Goal: Transaction & Acquisition: Download file/media

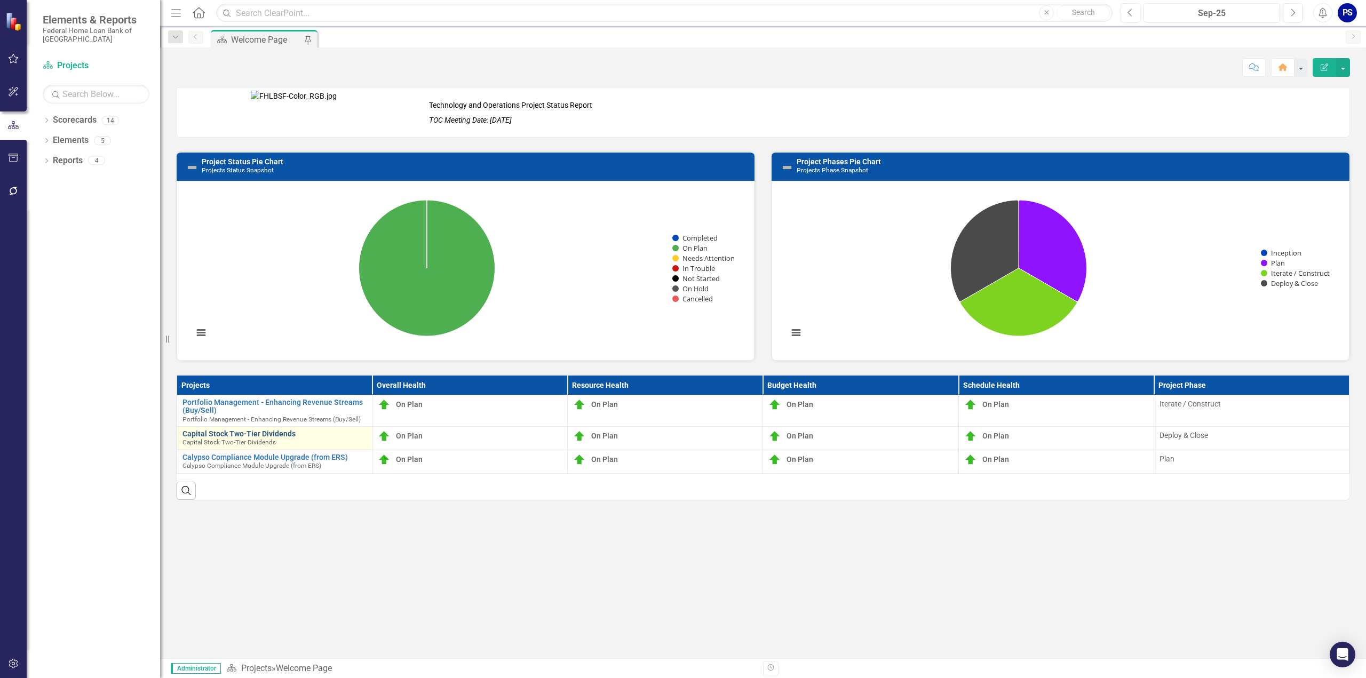
click at [229, 430] on link "Capital Stock Two-Tier Dividends" at bounding box center [274, 434] width 184 height 8
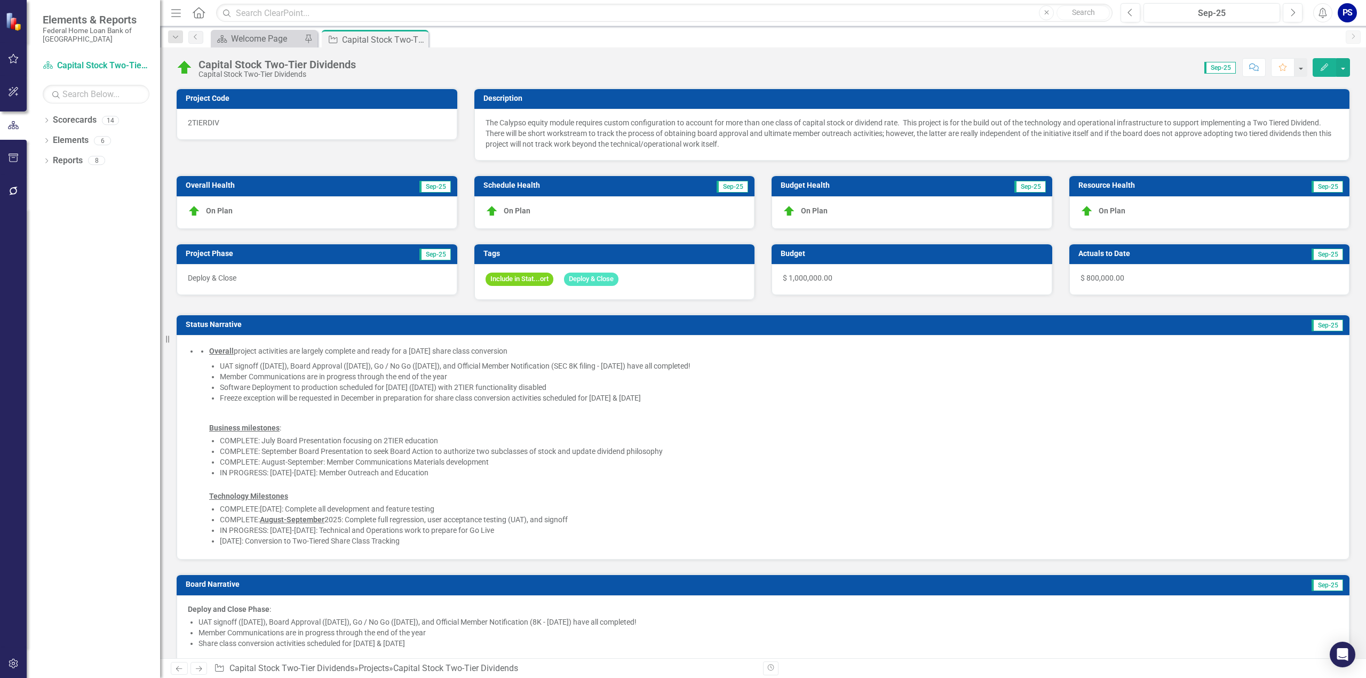
checkbox input "true"
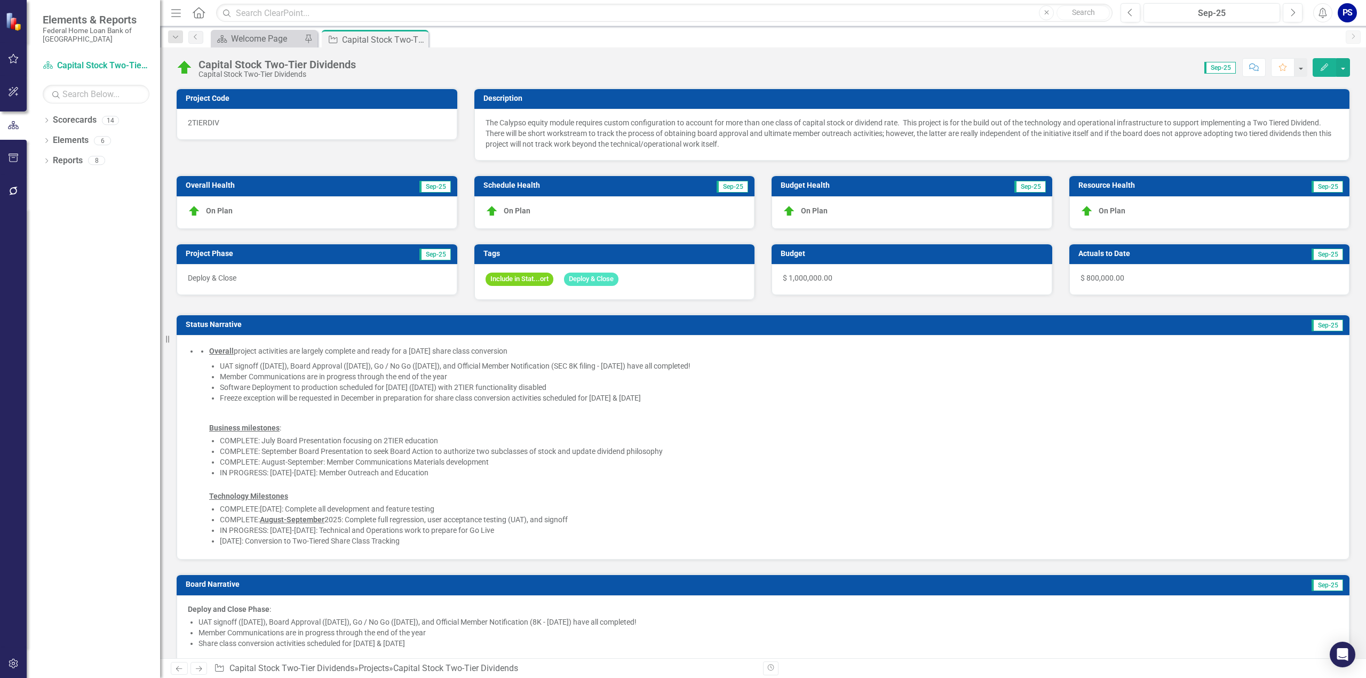
checkbox input "true"
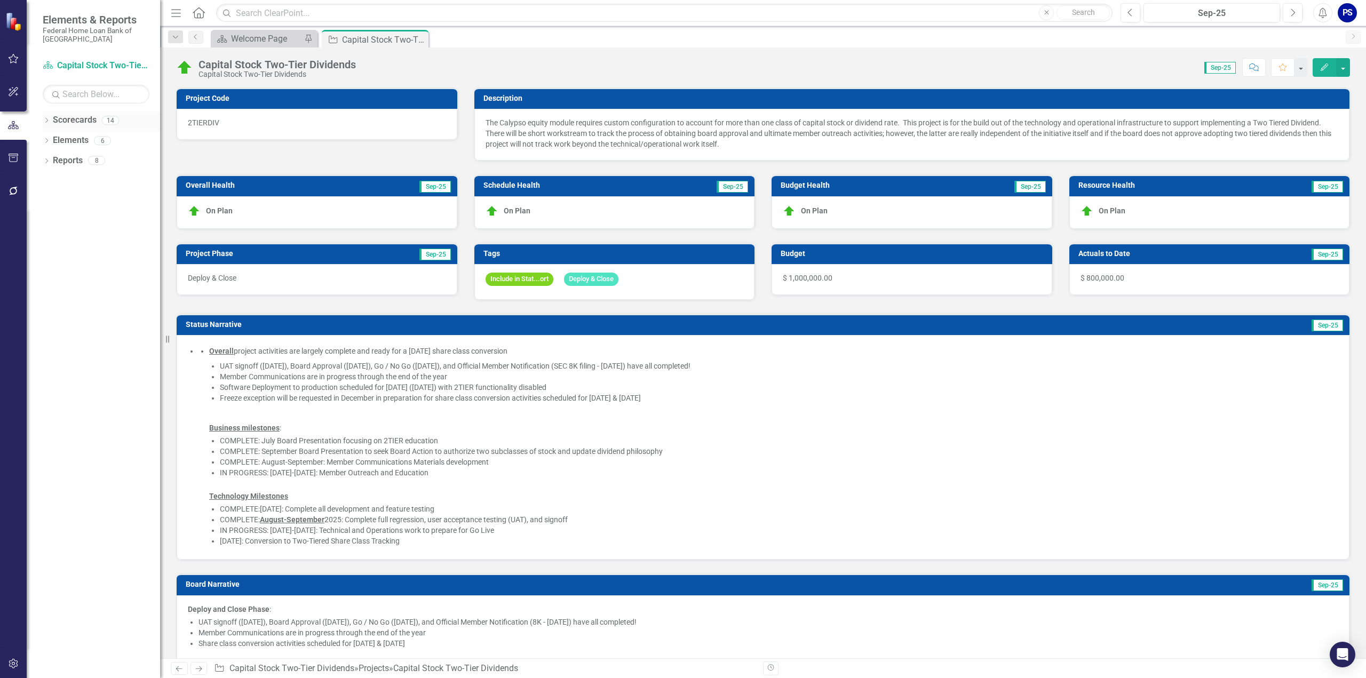
click at [45, 119] on icon "Dropdown" at bounding box center [46, 121] width 7 height 6
click at [52, 198] on icon at bounding box center [52, 200] width 3 height 5
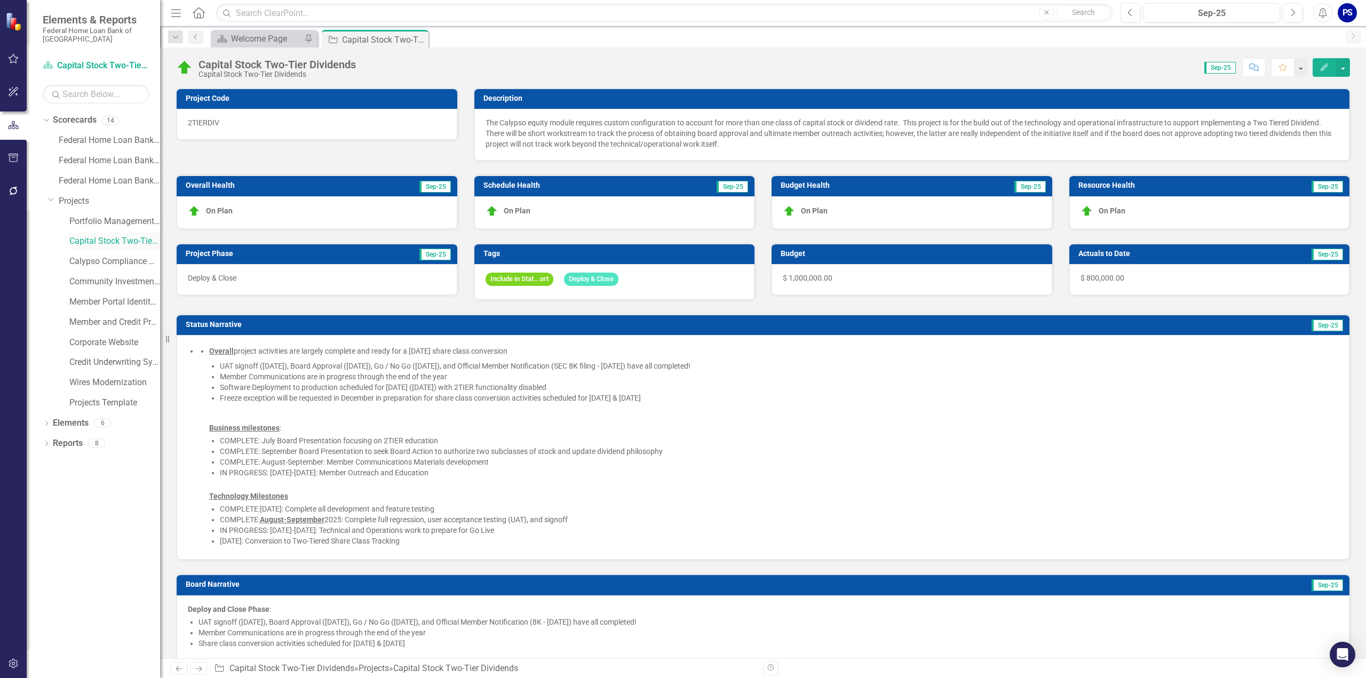
click at [103, 241] on link "Capital Stock Two-Tier Dividends" at bounding box center [114, 241] width 91 height 12
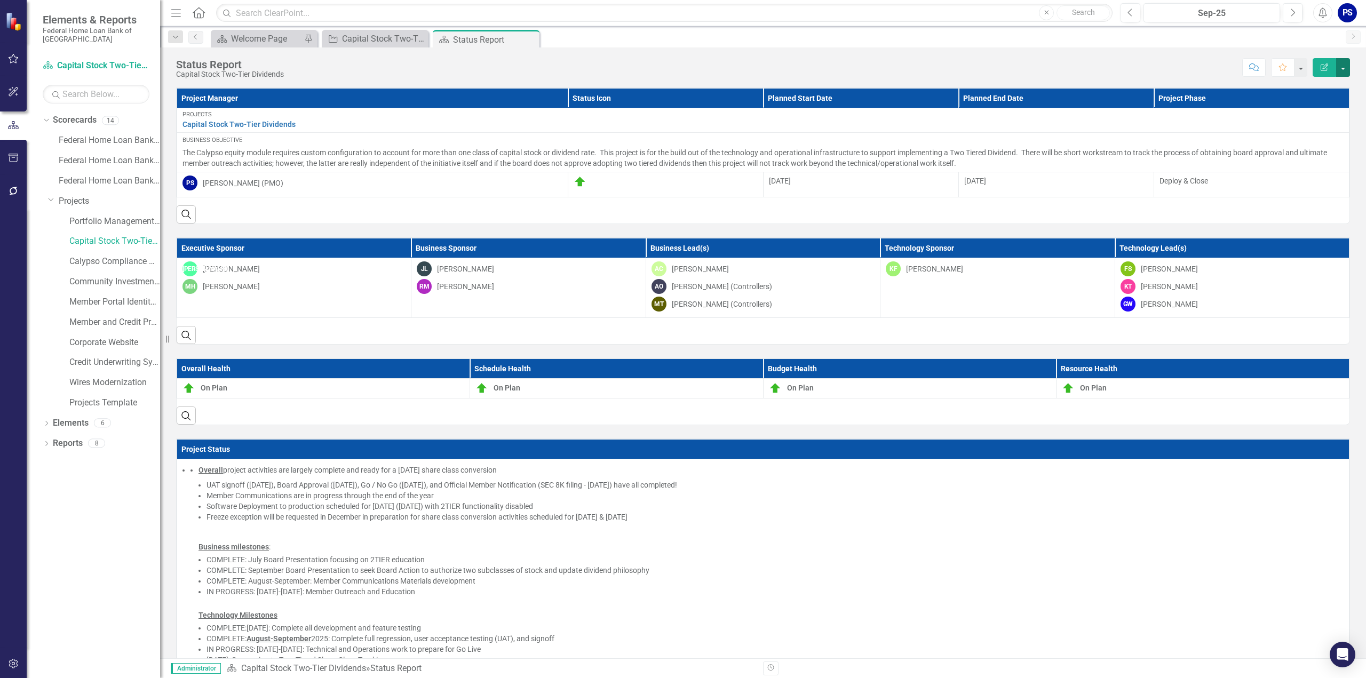
click at [1344, 65] on button "button" at bounding box center [1343, 67] width 14 height 19
click at [1318, 146] on link "PDF Export to PDF" at bounding box center [1306, 149] width 86 height 20
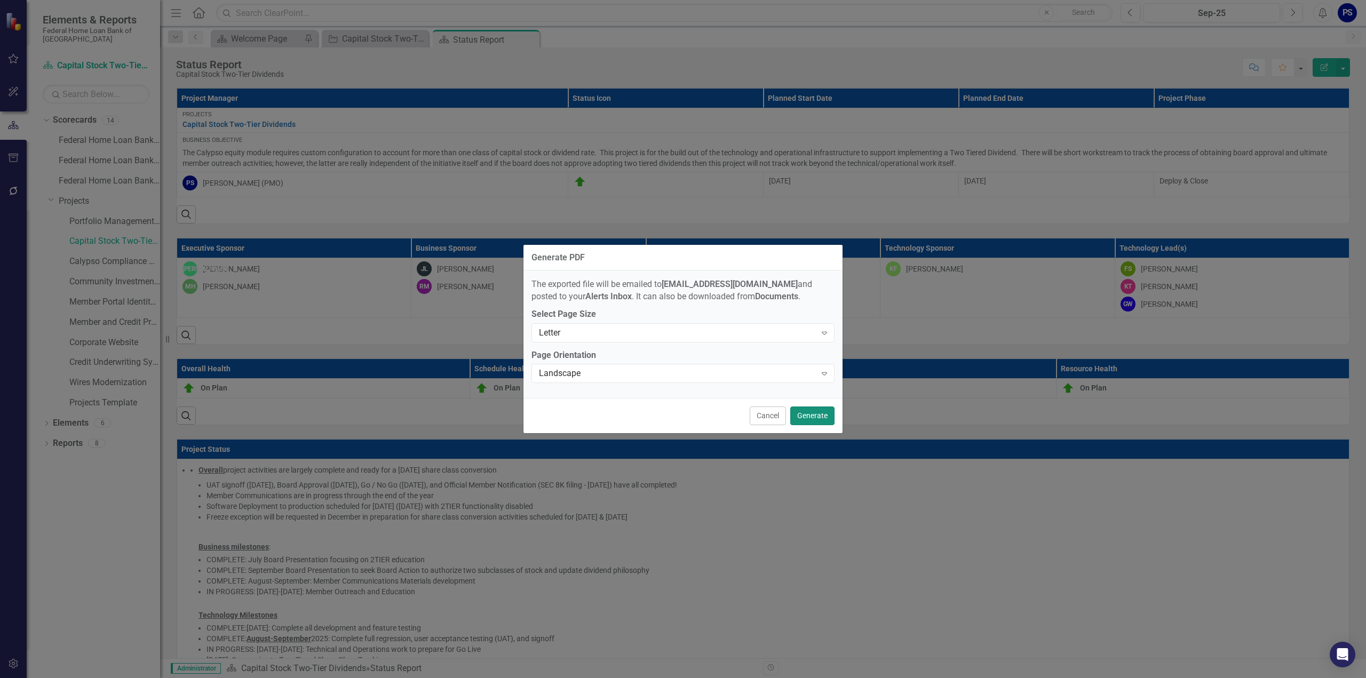
click at [815, 415] on button "Generate" at bounding box center [812, 416] width 44 height 19
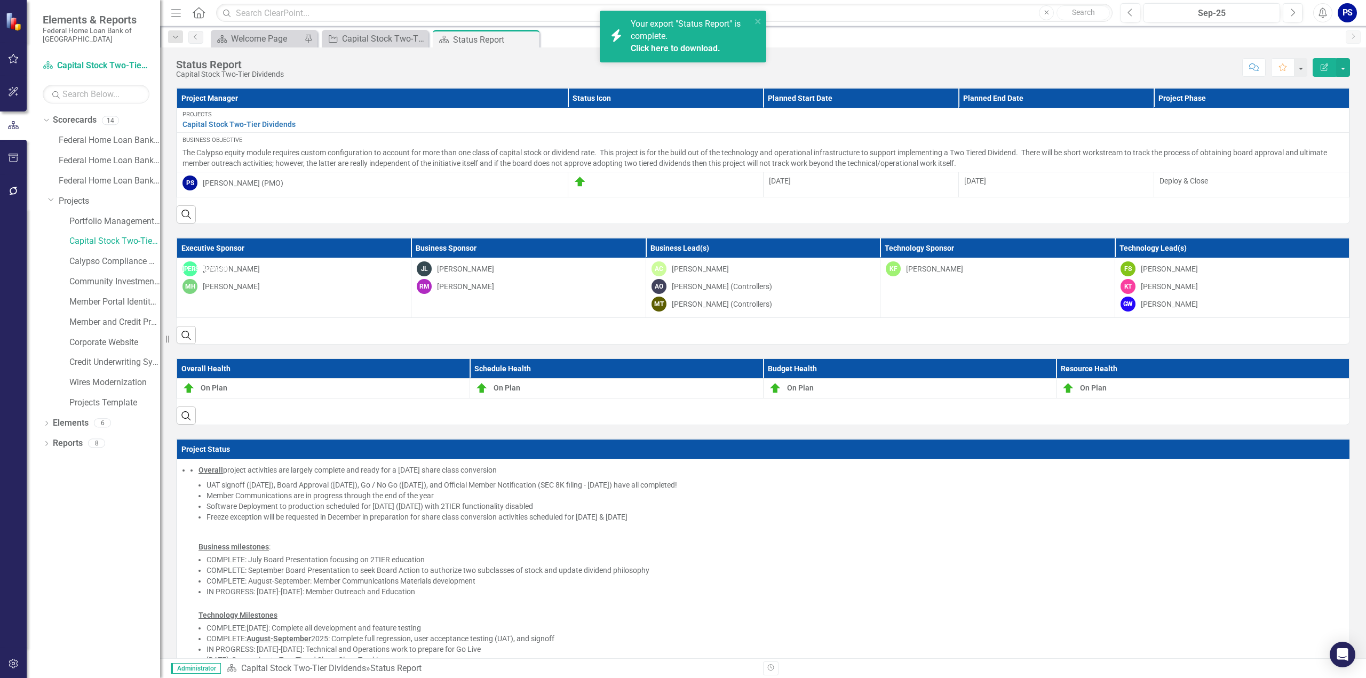
click at [690, 49] on link "Click here to download." at bounding box center [676, 48] width 90 height 10
click at [218, 228] on div "Executive Sponsor Business Sponsor Business Lead(s) Technology Sponsor Technolo…" at bounding box center [763, 284] width 1190 height 121
